Goal: Task Accomplishment & Management: Use online tool/utility

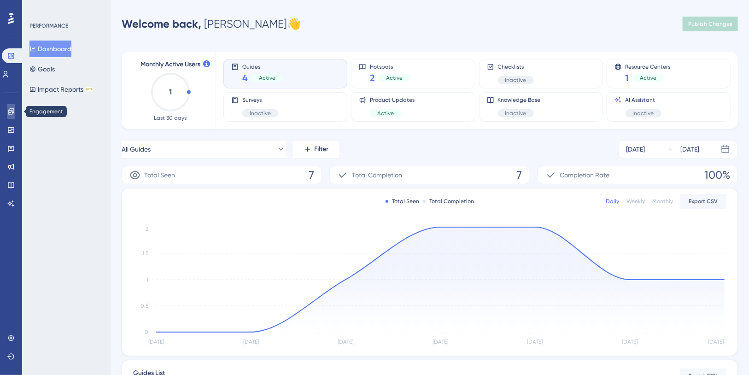
click at [12, 107] on link at bounding box center [10, 111] width 7 height 15
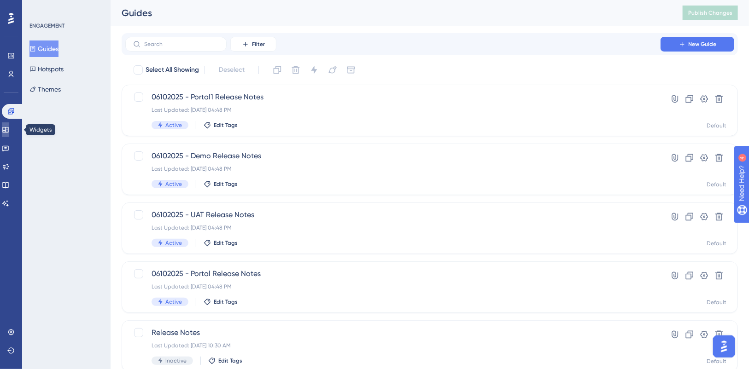
click at [9, 127] on icon at bounding box center [5, 129] width 7 height 7
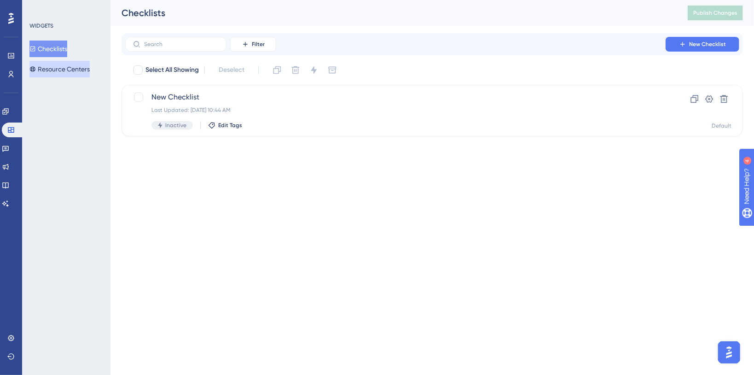
click at [61, 70] on button "Resource Centers" at bounding box center [59, 69] width 60 height 17
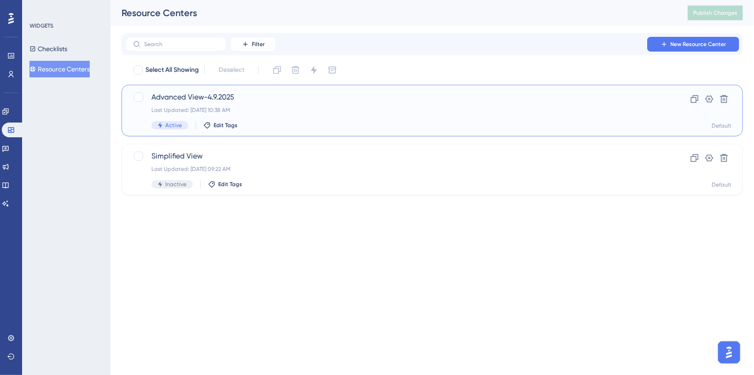
click at [455, 111] on div "Last Updated: [DATE] 10:38 AM" at bounding box center [396, 109] width 488 height 7
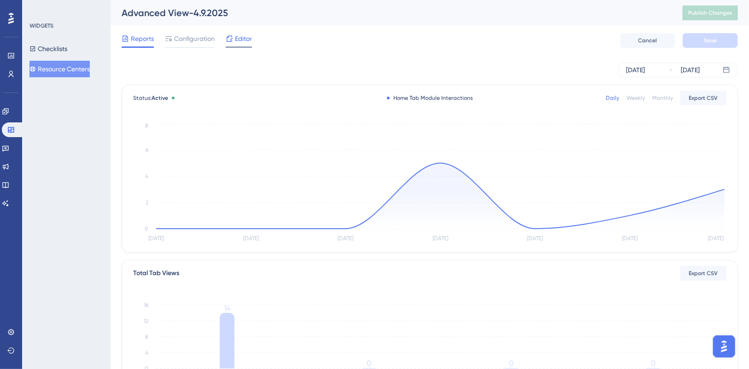
click at [240, 37] on span "Editor" at bounding box center [243, 38] width 17 height 11
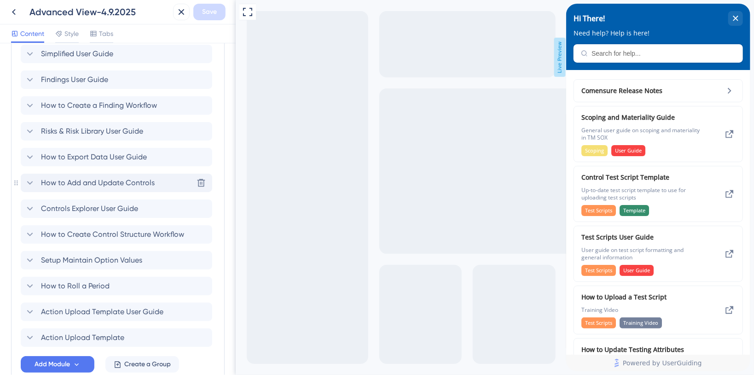
click at [133, 180] on span "How to Add and Update Controls" at bounding box center [98, 182] width 114 height 11
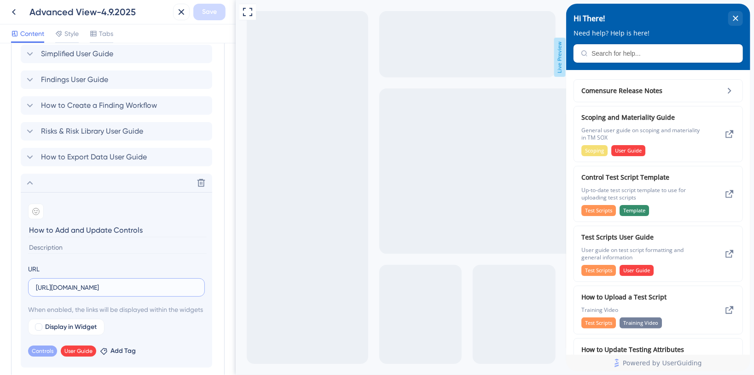
click at [96, 285] on input "[URL][DOMAIN_NAME]" at bounding box center [116, 287] width 161 height 10
paste input "835f1f8a2a984c2d9e5bd75db6c065b8"
type input "[URL][DOMAIN_NAME]"
click at [214, 19] on button "Save" at bounding box center [209, 12] width 32 height 17
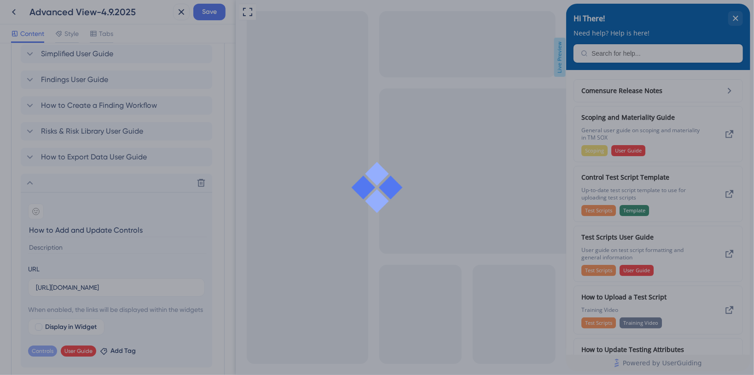
scroll to position [0, 0]
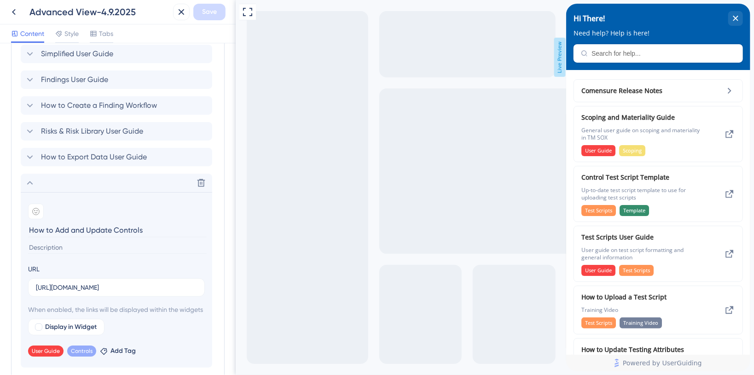
drag, startPoint x: 26, startPoint y: 181, endPoint x: 53, endPoint y: 192, distance: 28.9
click at [26, 181] on icon at bounding box center [29, 182] width 11 height 11
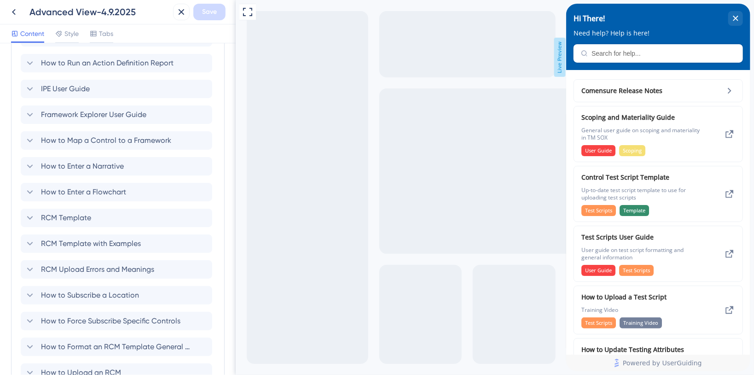
scroll to position [914, 0]
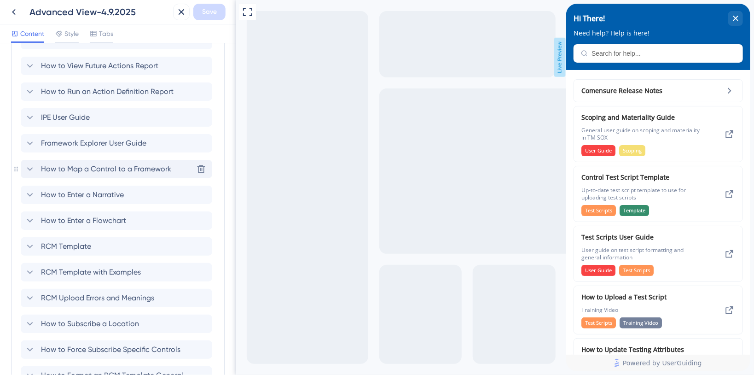
click at [30, 169] on icon at bounding box center [30, 169] width 6 height 4
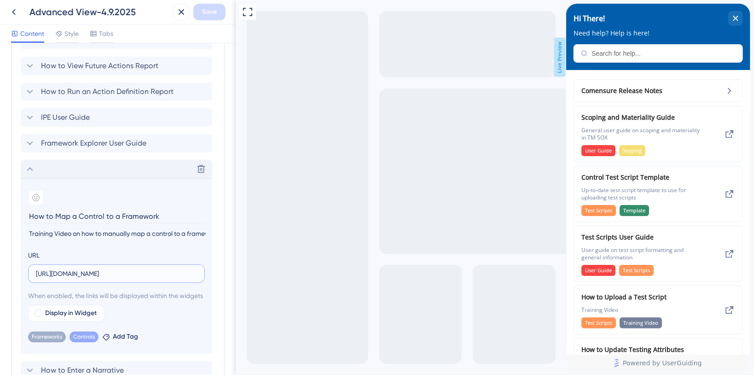
click at [112, 274] on input "[URL][DOMAIN_NAME]" at bounding box center [116, 274] width 161 height 10
click at [123, 272] on input "[URL][DOMAIN_NAME]" at bounding box center [116, 274] width 161 height 10
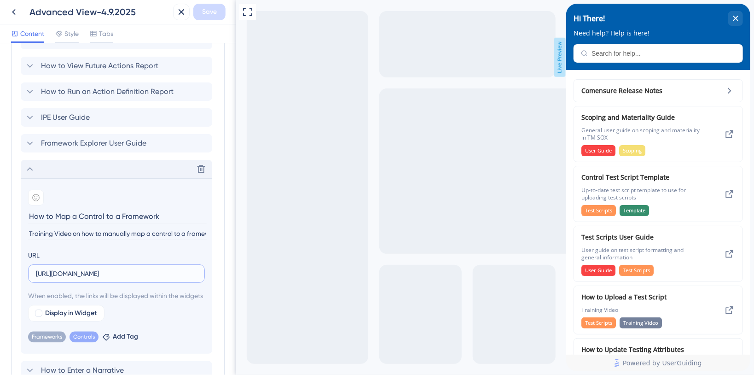
click at [123, 272] on input "[URL][DOMAIN_NAME]" at bounding box center [116, 274] width 161 height 10
paste input "[URL][DOMAIN_NAME]"
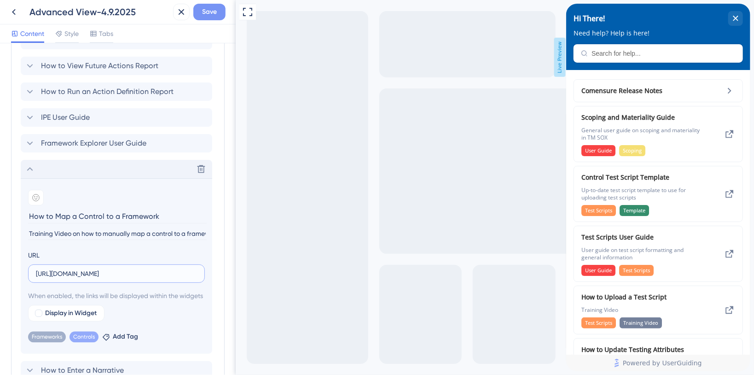
type input "[URL][DOMAIN_NAME]"
click at [206, 9] on span "Save" at bounding box center [209, 11] width 15 height 11
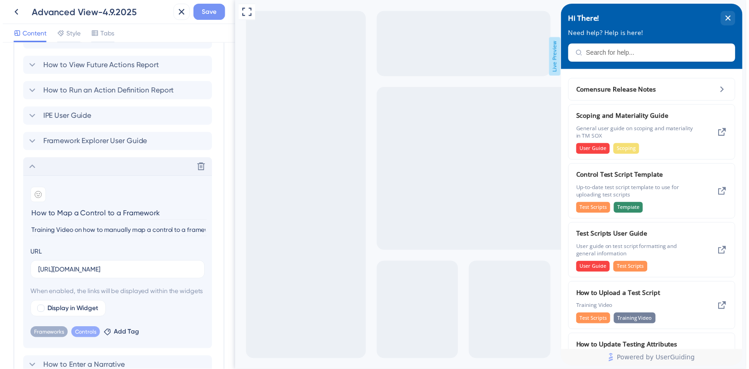
scroll to position [0, 0]
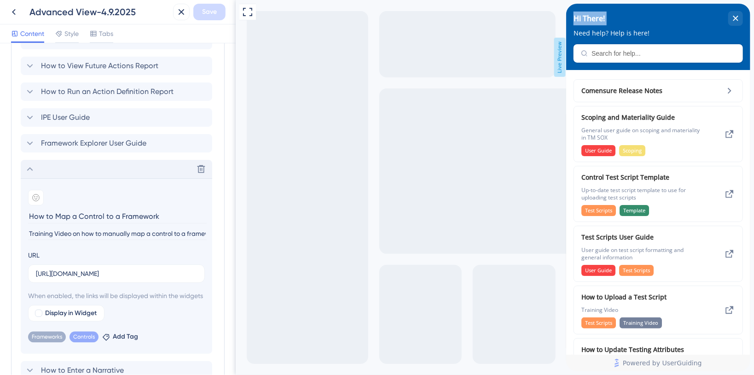
drag, startPoint x: 739, startPoint y: 16, endPoint x: 47, endPoint y: 44, distance: 693.2
click at [566, 4] on html "Hi There! Need help? Help is here! Comensure Release Notes Scoping and Material…" at bounding box center [658, 4] width 184 height 0
click at [18, 13] on icon at bounding box center [13, 11] width 11 height 11
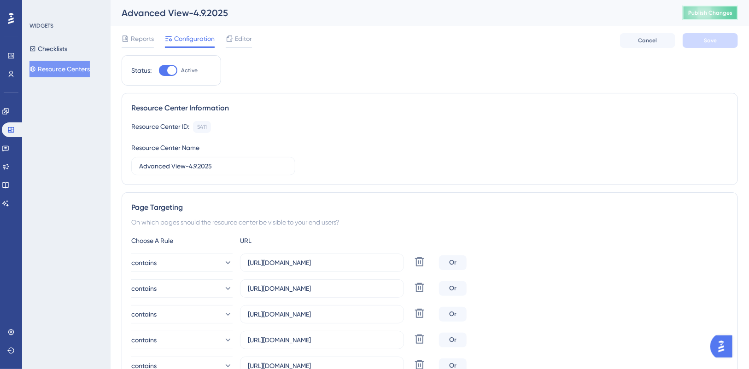
click at [711, 11] on span "Publish Changes" at bounding box center [710, 12] width 44 height 7
click at [239, 41] on span "Editor" at bounding box center [243, 38] width 17 height 11
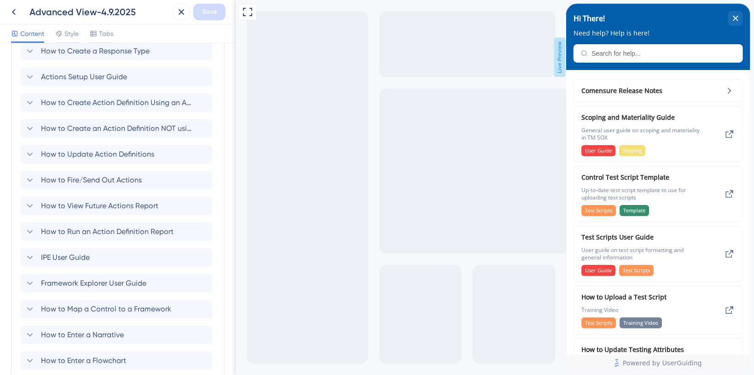
scroll to position [792, 0]
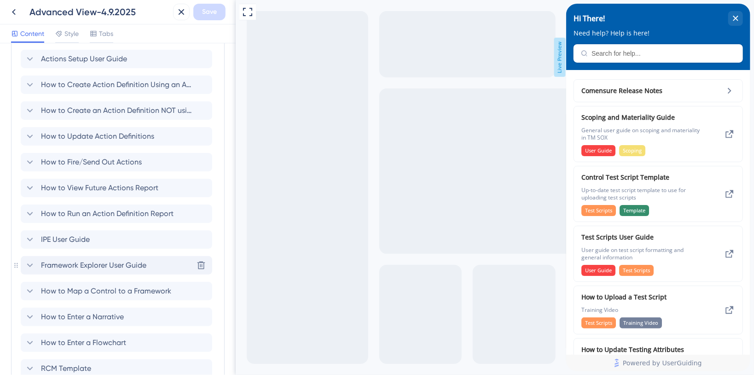
click at [105, 262] on span "Framework Explorer User Guide" at bounding box center [93, 265] width 105 height 11
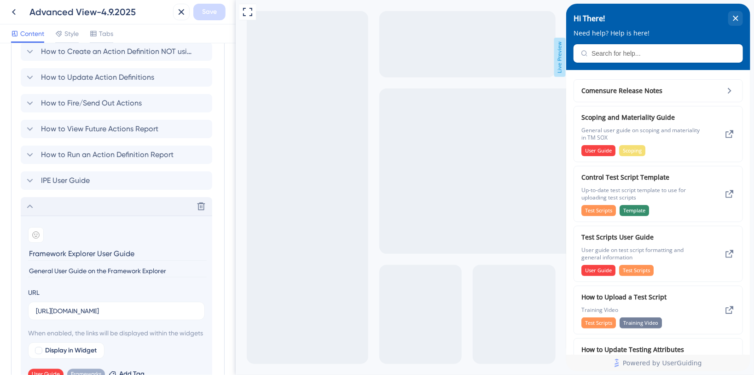
scroll to position [853, 0]
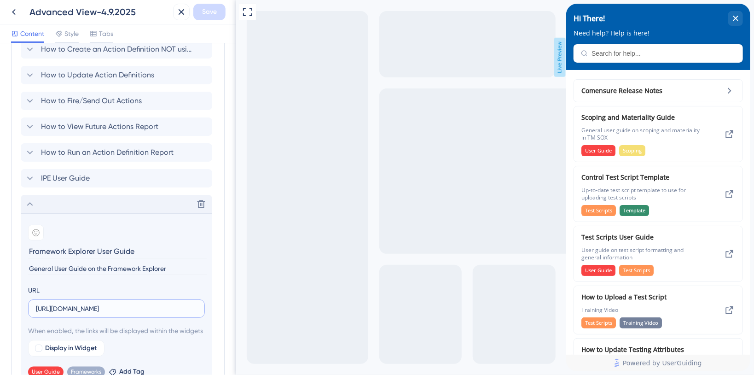
click at [115, 309] on input "[URL][DOMAIN_NAME]" at bounding box center [116, 309] width 161 height 10
click at [100, 304] on input "[URL][DOMAIN_NAME]" at bounding box center [116, 309] width 161 height 10
paste input "[URL][DOMAIN_NAME]"
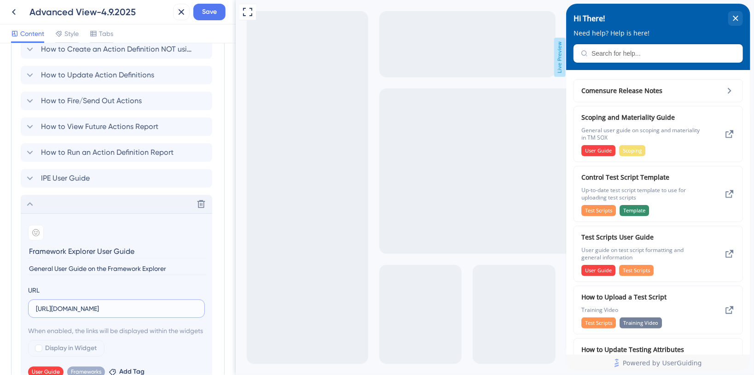
scroll to position [0, 128]
type input "[URL][DOMAIN_NAME]"
click at [221, 13] on button "Save" at bounding box center [209, 12] width 32 height 17
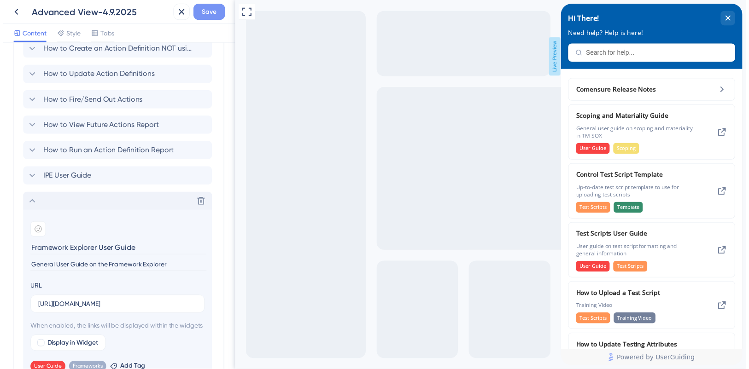
scroll to position [0, 0]
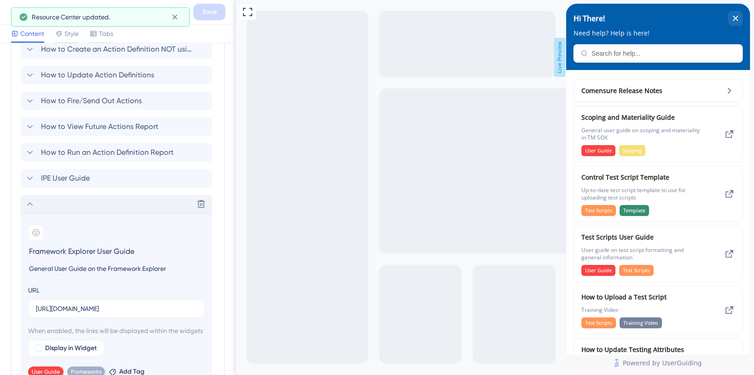
click at [7, 16] on button at bounding box center [14, 12] width 17 height 17
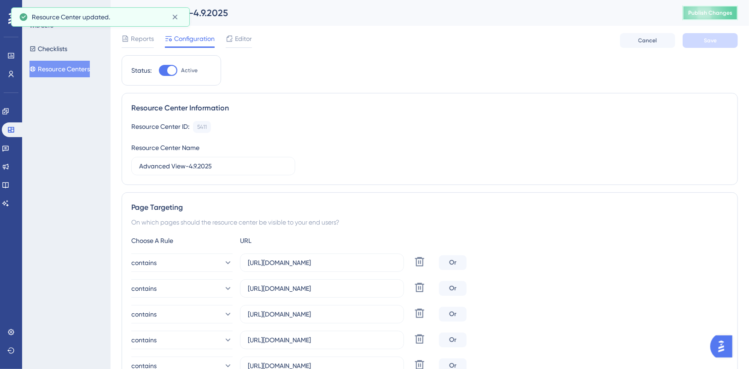
click at [704, 13] on span "Publish Changes" at bounding box center [710, 12] width 44 height 7
